Goal: Download file/media

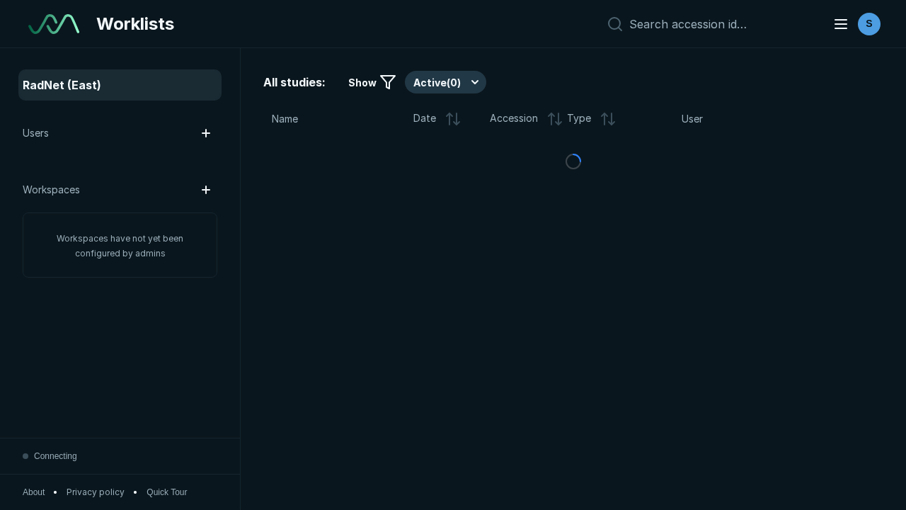
scroll to position [3865, 5896]
